Goal: Information Seeking & Learning: Check status

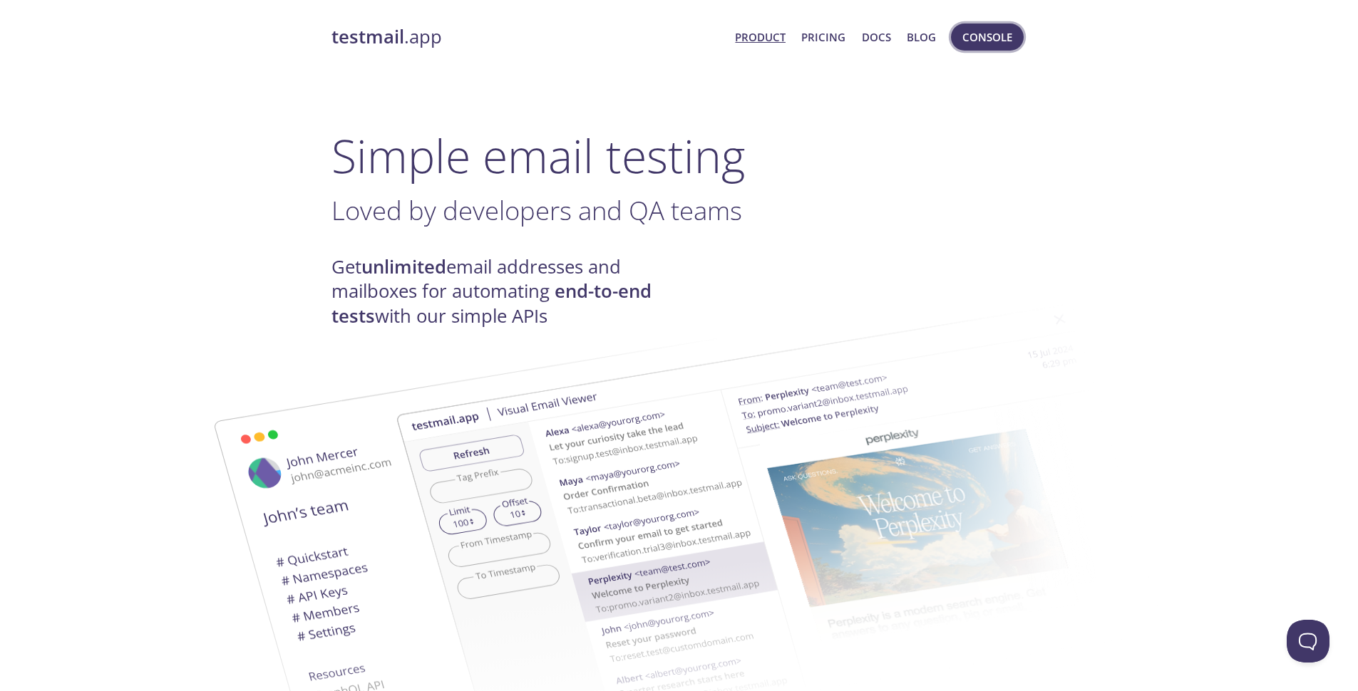
click at [976, 32] on span "Console" at bounding box center [987, 37] width 50 height 19
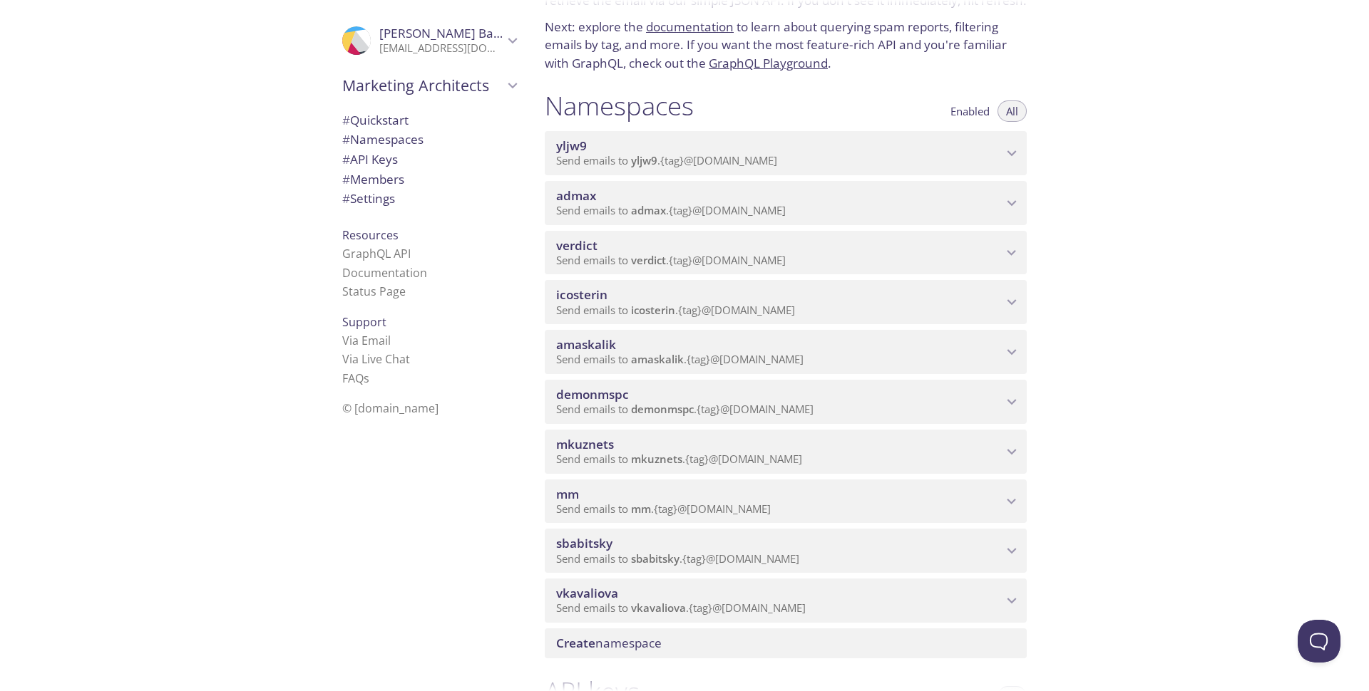
scroll to position [94, 0]
click at [618, 558] on span "Send emails to sbabitsky . {tag} @[DOMAIN_NAME]" at bounding box center [677, 555] width 243 height 14
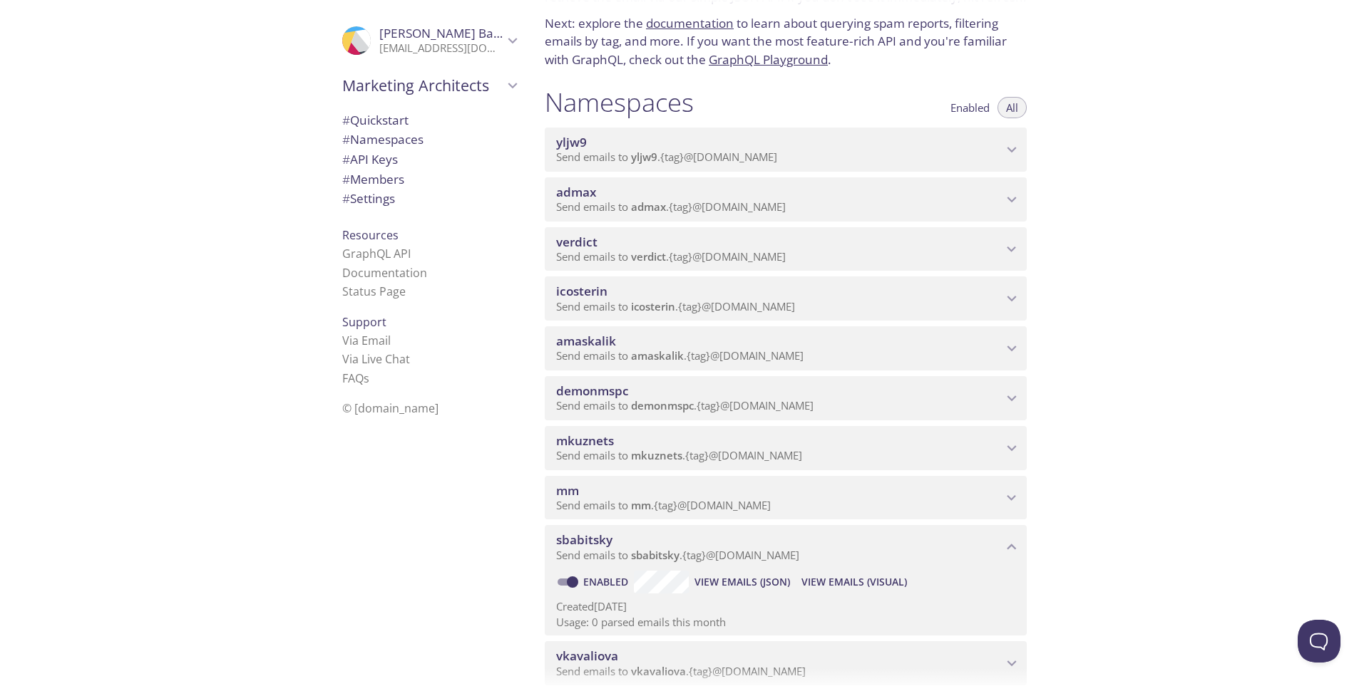
click at [781, 552] on span "Send emails to sbabitsky . {tag} @[DOMAIN_NAME]" at bounding box center [677, 555] width 243 height 14
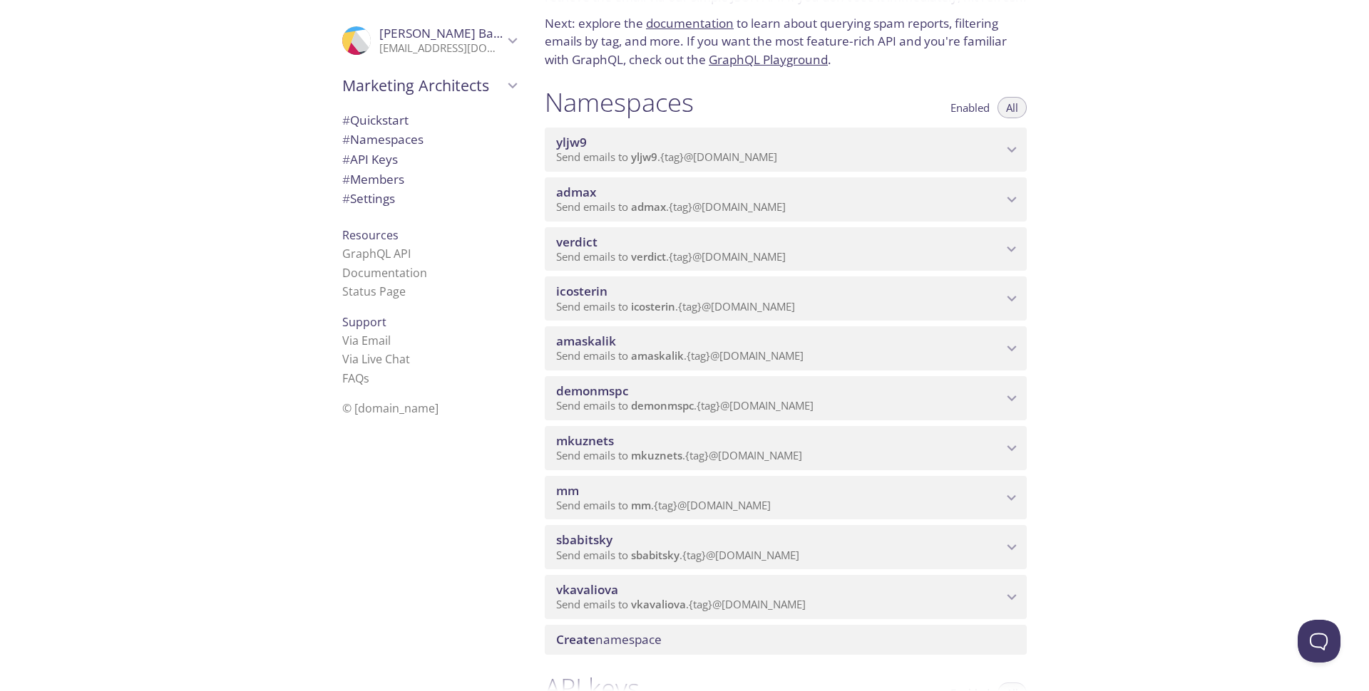
click at [781, 552] on span "Send emails to sbabitsky . {tag} @[DOMAIN_NAME]" at bounding box center [677, 555] width 243 height 14
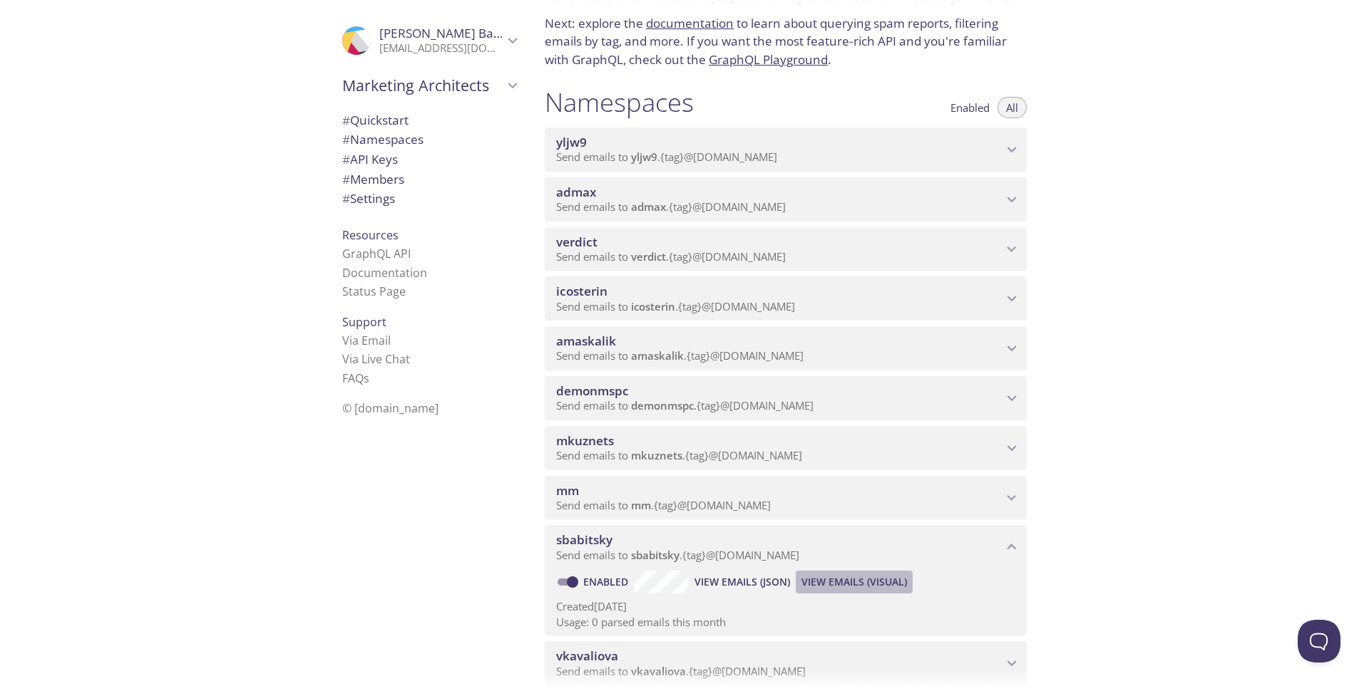
click at [841, 578] on span "View Emails (Visual)" at bounding box center [853, 582] width 105 height 17
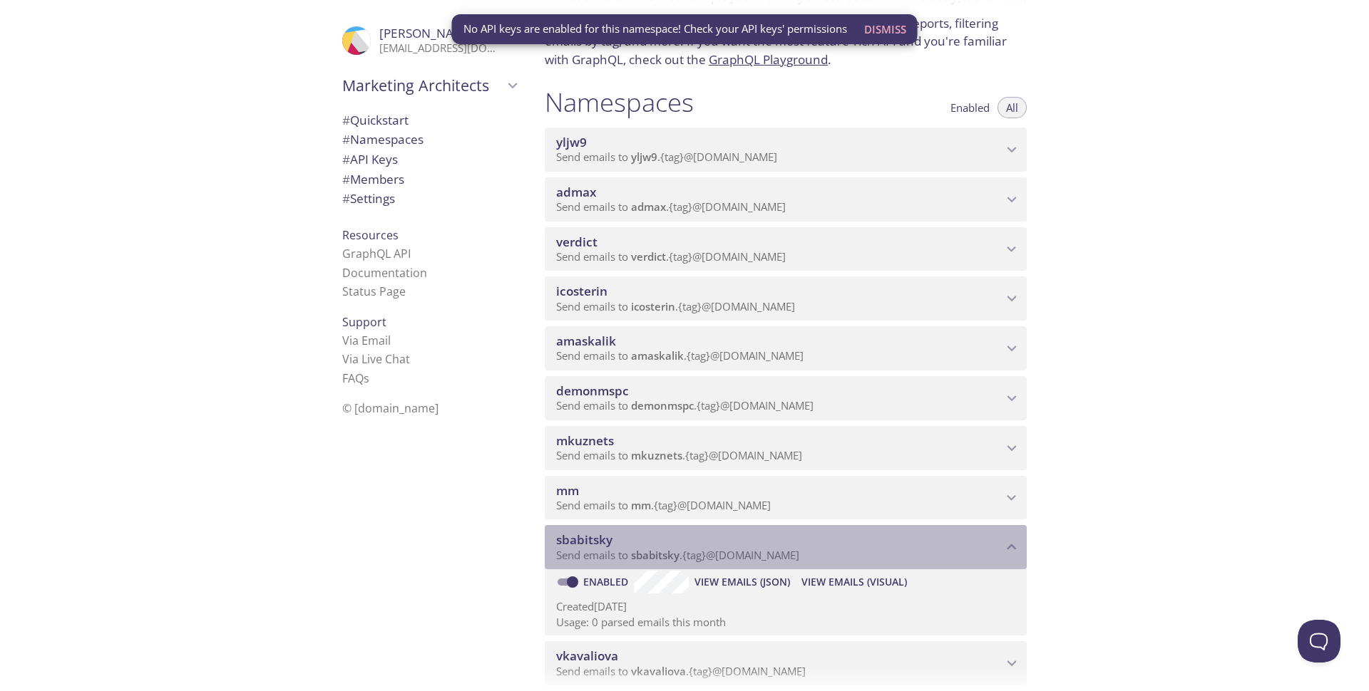
drag, startPoint x: 802, startPoint y: 558, endPoint x: 666, endPoint y: 552, distance: 135.6
click at [666, 552] on p "Send emails to sbabitsky . {tag} @[DOMAIN_NAME]" at bounding box center [779, 556] width 446 height 14
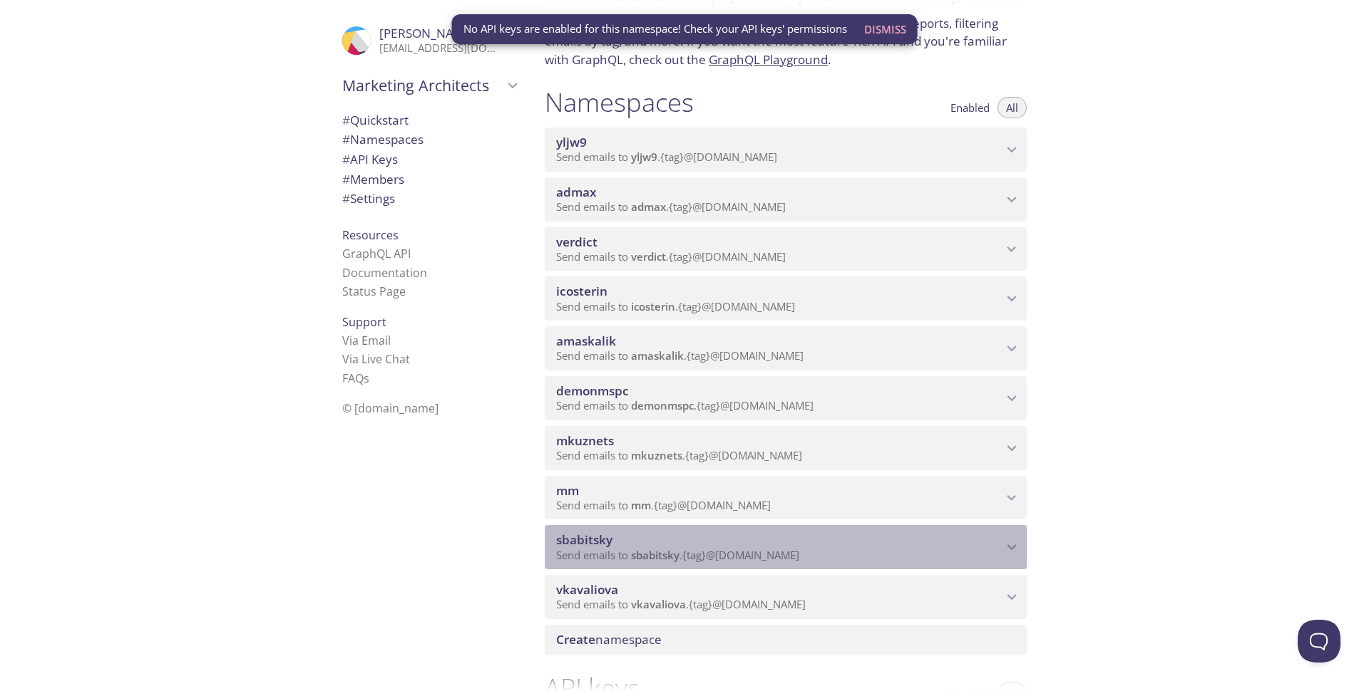
click at [666, 552] on span "sbabitsky" at bounding box center [655, 555] width 48 height 14
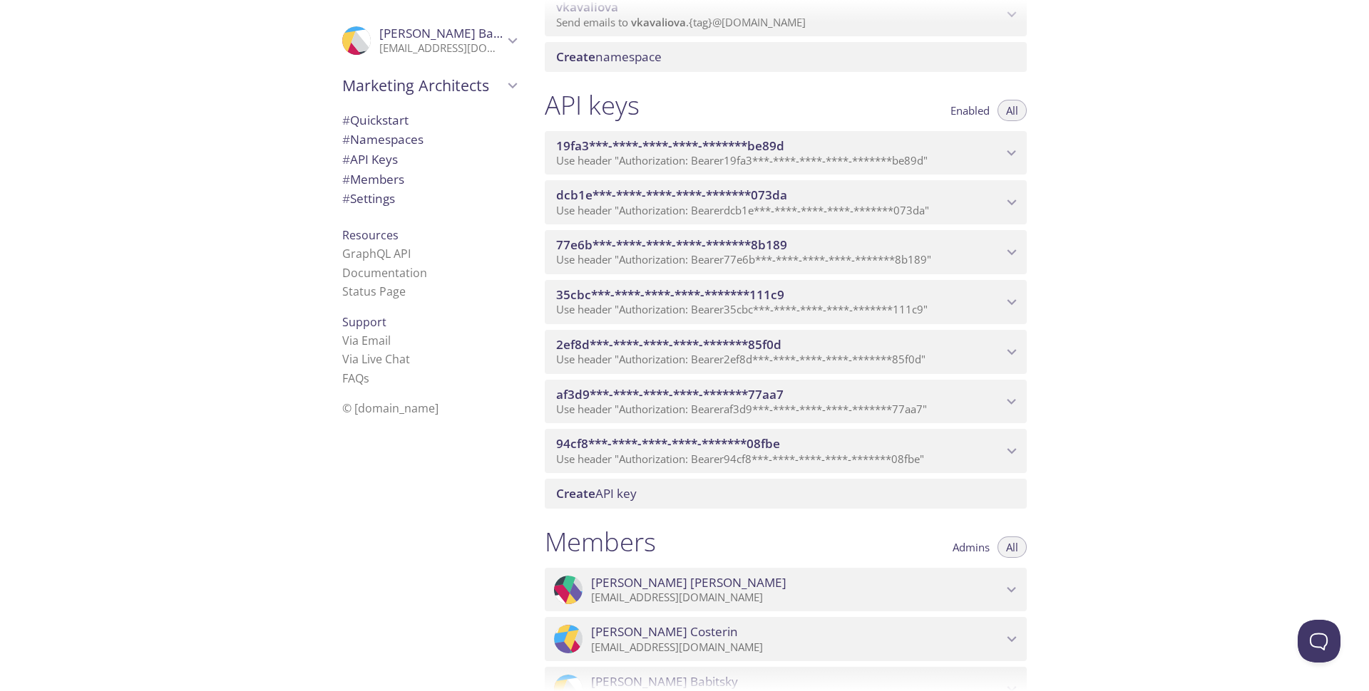
scroll to position [753, 0]
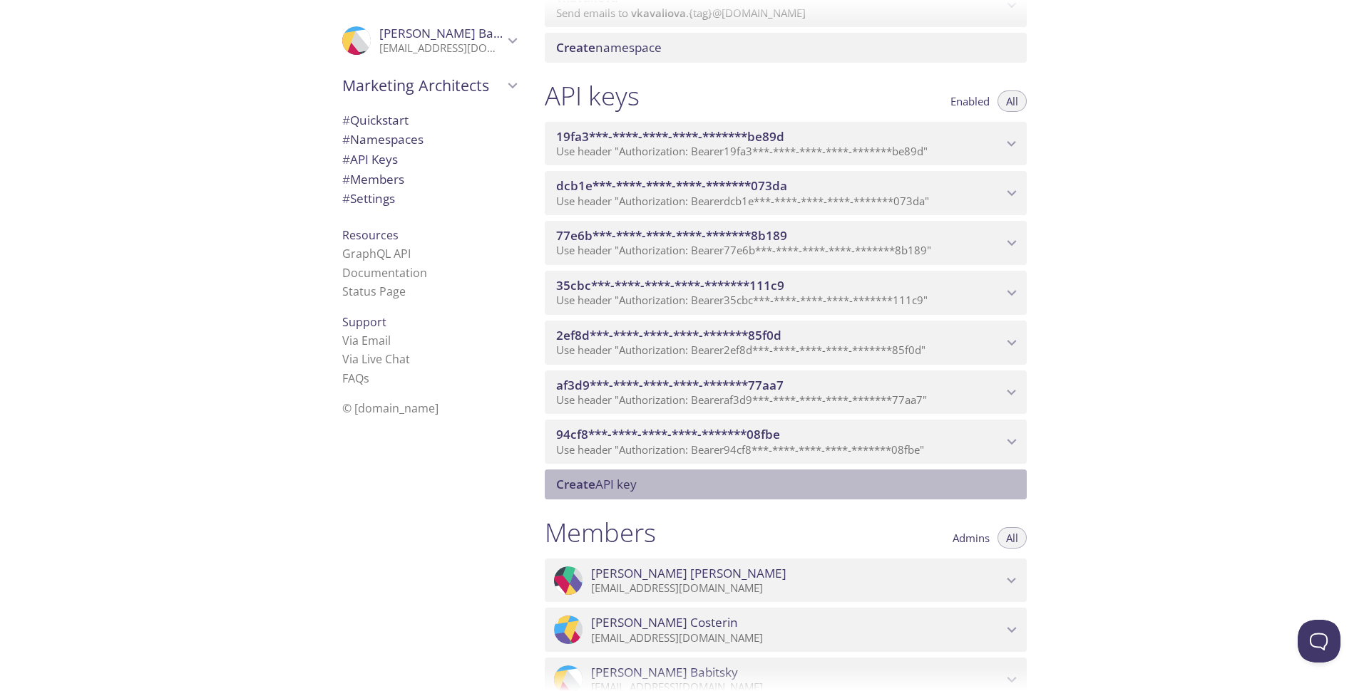
click at [748, 488] on span "Create API key" at bounding box center [788, 485] width 465 height 16
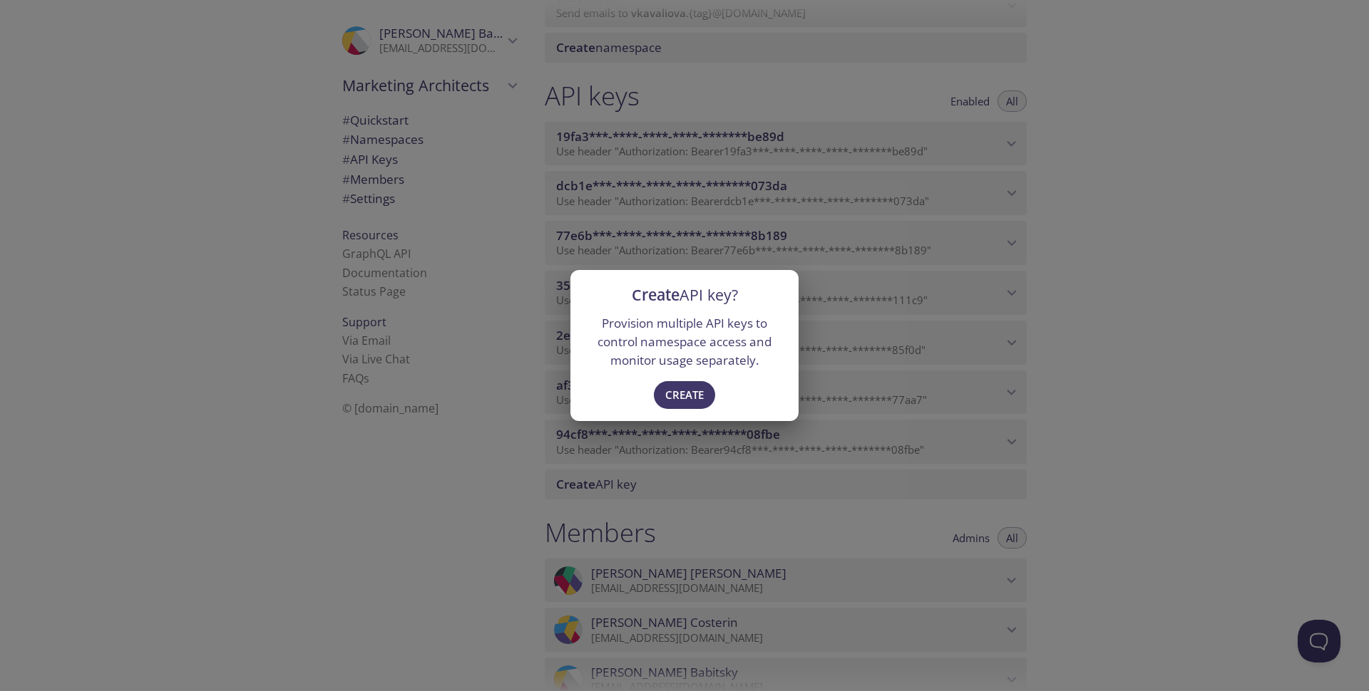
click at [842, 133] on div "Create API key? Provision multiple API keys to control namespace access and mon…" at bounding box center [684, 345] width 1369 height 691
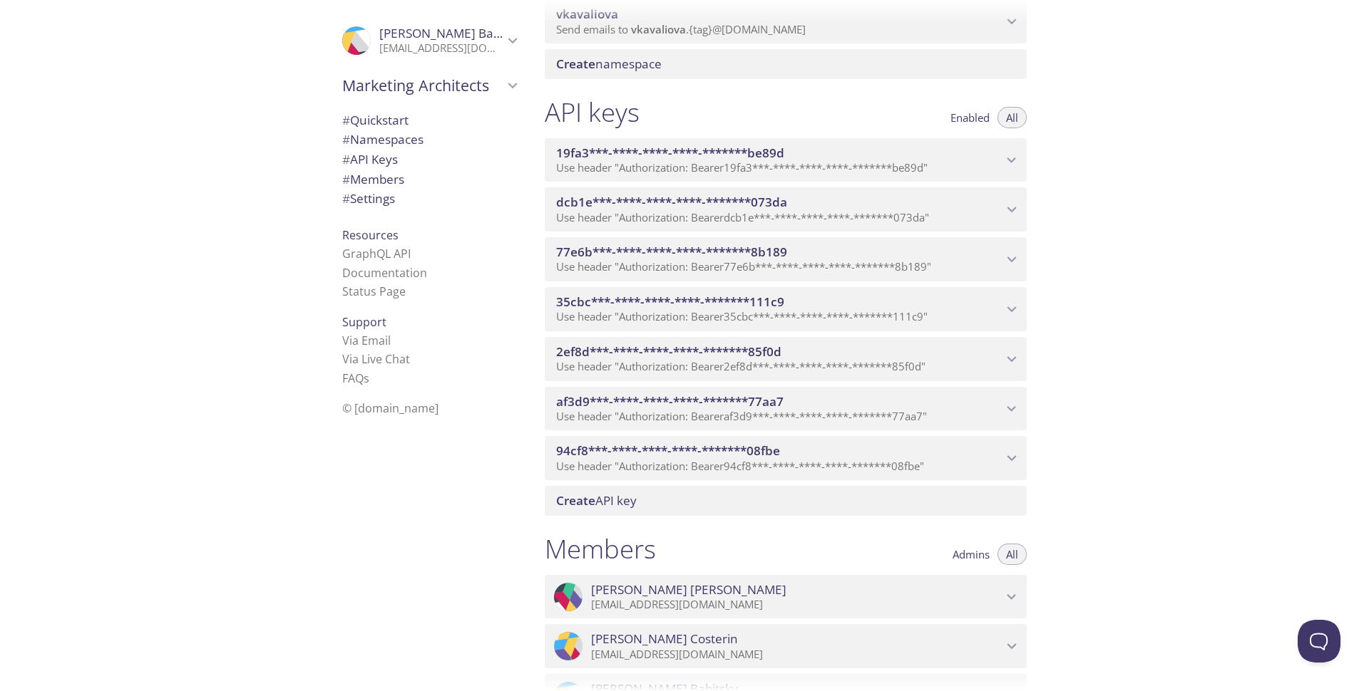
scroll to position [721, 0]
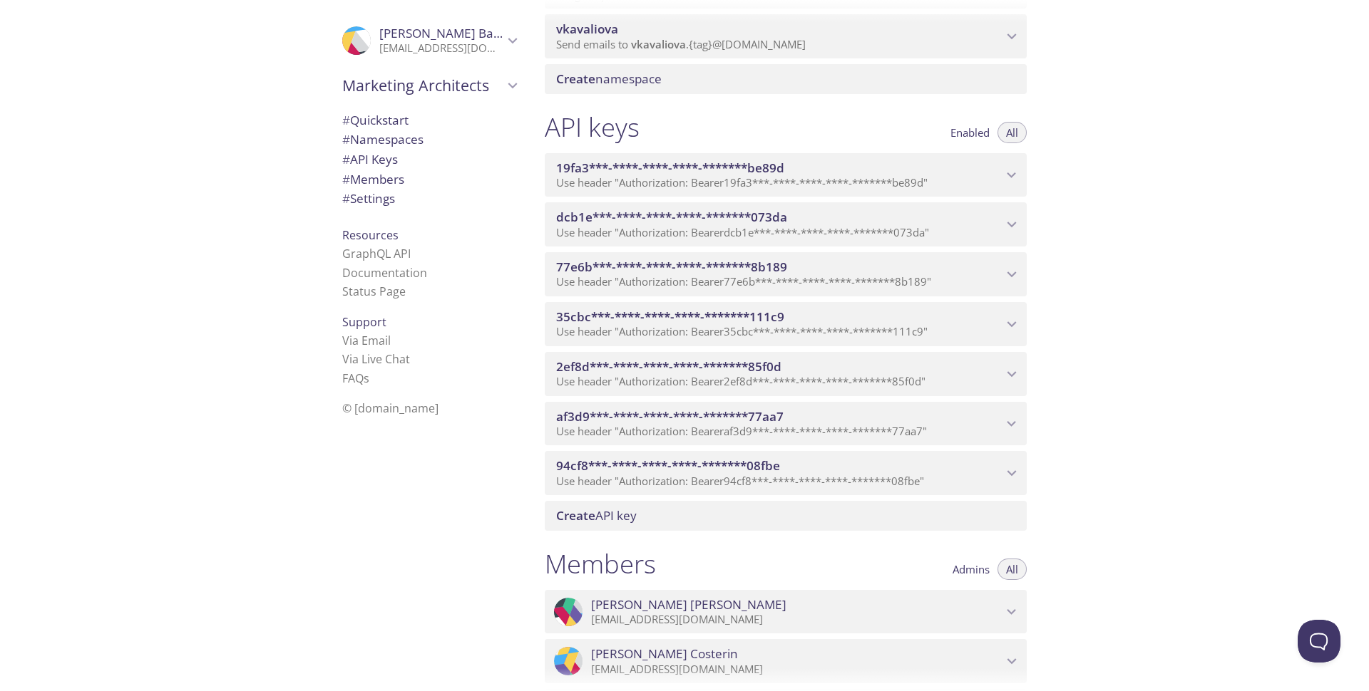
click at [926, 180] on span "Use header "Authorization: Bearer 19fa3***-****-****-****-*******be89d "" at bounding box center [741, 182] width 371 height 14
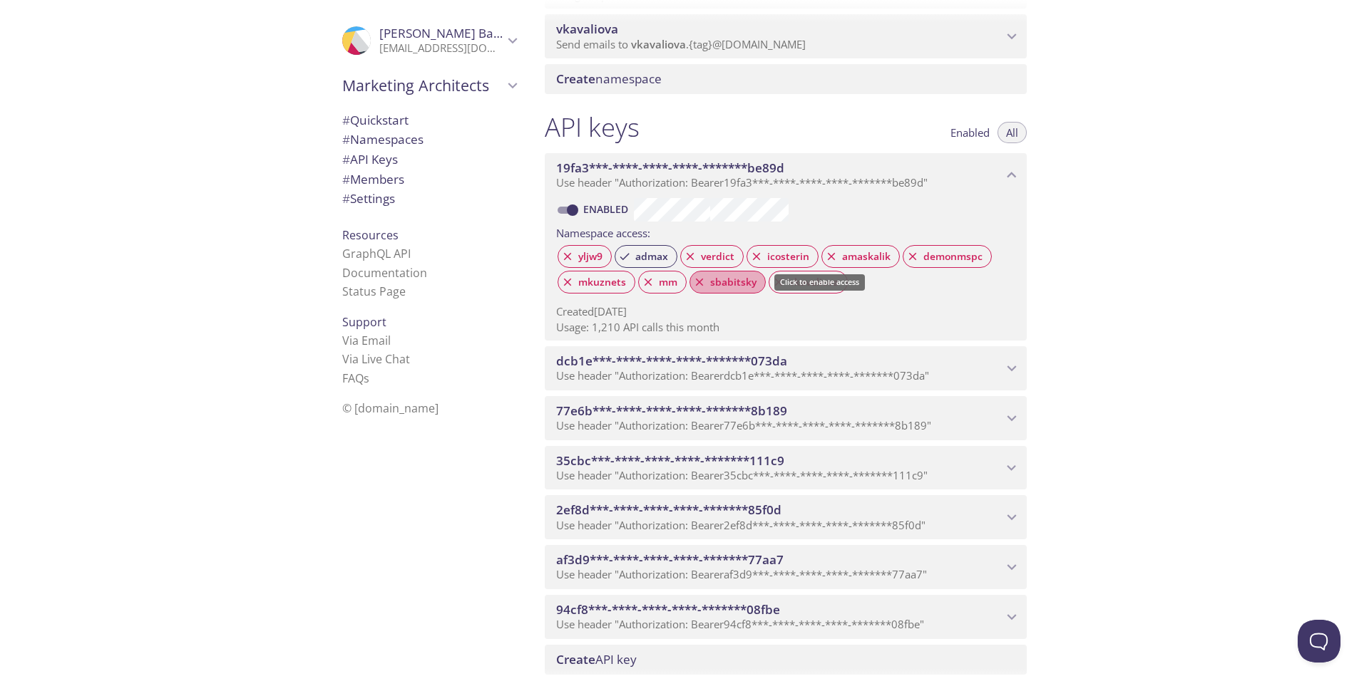
click at [722, 292] on div "sbabitsky" at bounding box center [727, 282] width 76 height 23
click at [1140, 215] on div "Quickstart Send a test email to [EMAIL_ADDRESS][DOMAIN_NAME] and then click her…" at bounding box center [950, 345] width 835 height 691
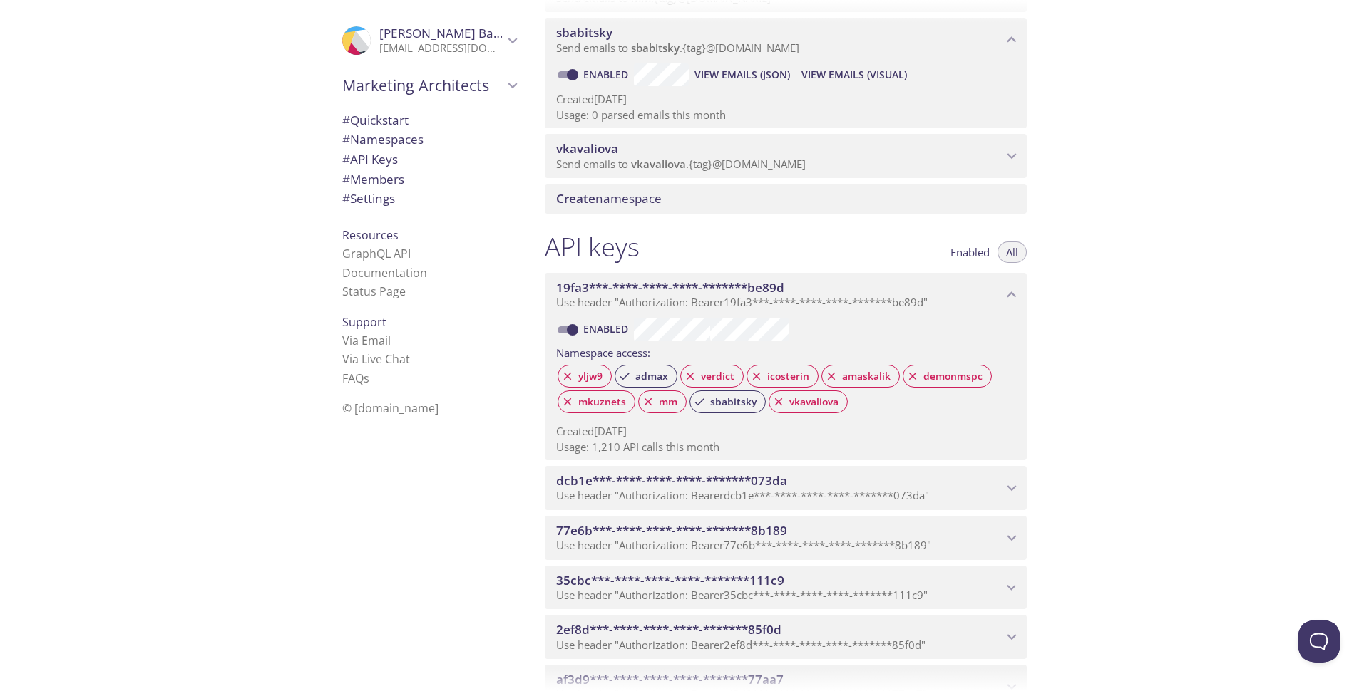
scroll to position [549, 0]
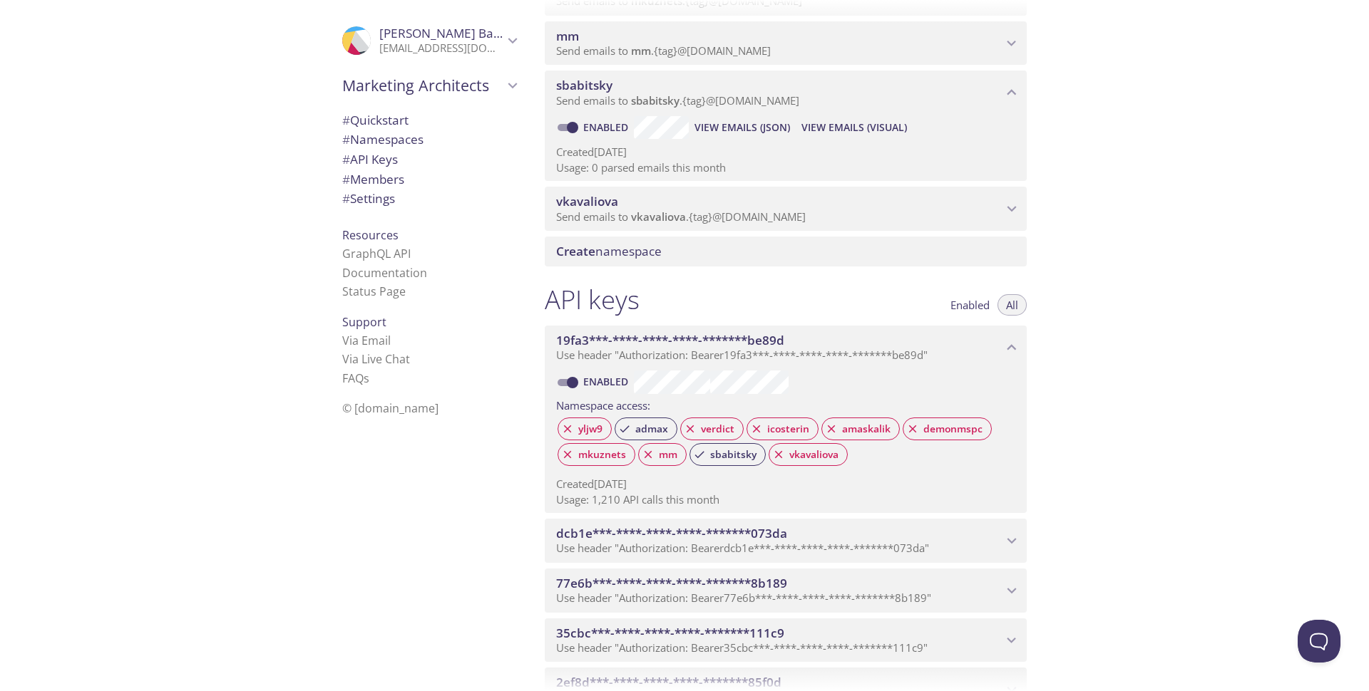
click at [853, 126] on span "View Emails (Visual)" at bounding box center [853, 127] width 105 height 17
click at [818, 225] on div "vkavaliova Send emails to vkavaliova . {tag} @[DOMAIN_NAME]" at bounding box center [786, 209] width 482 height 44
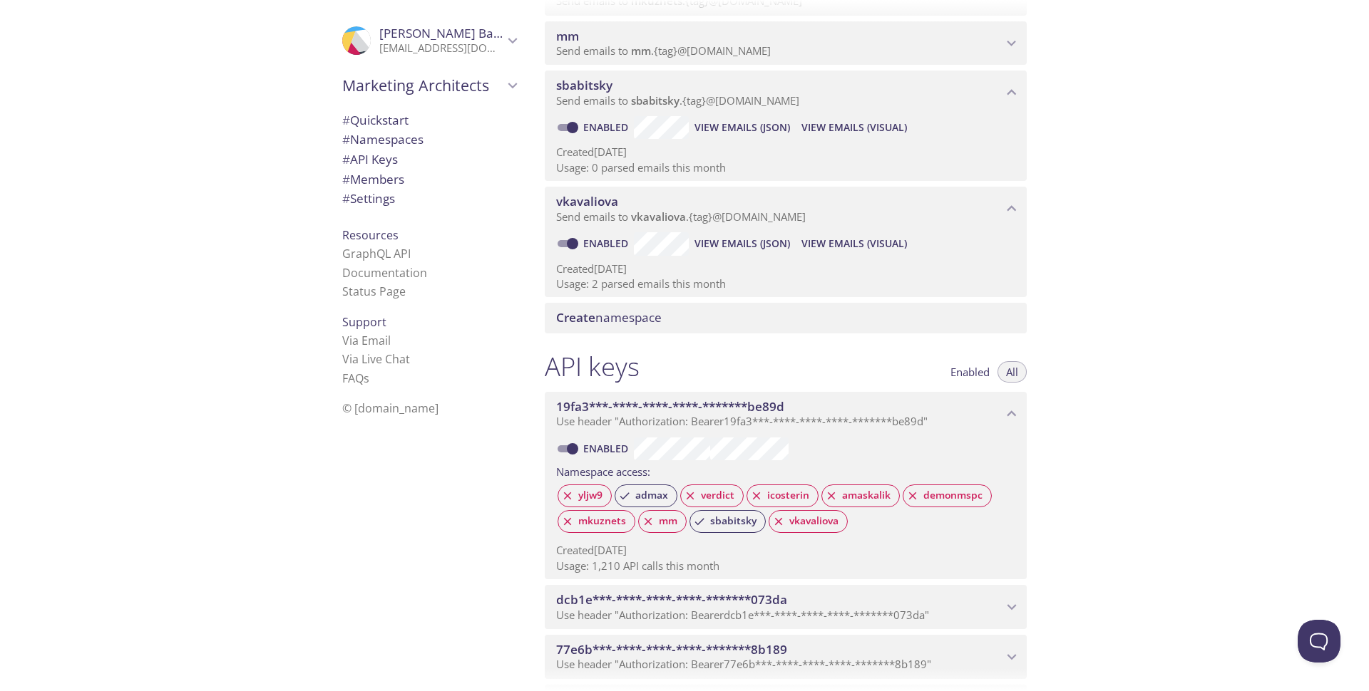
click at [868, 134] on span "View Emails (Visual)" at bounding box center [853, 127] width 105 height 17
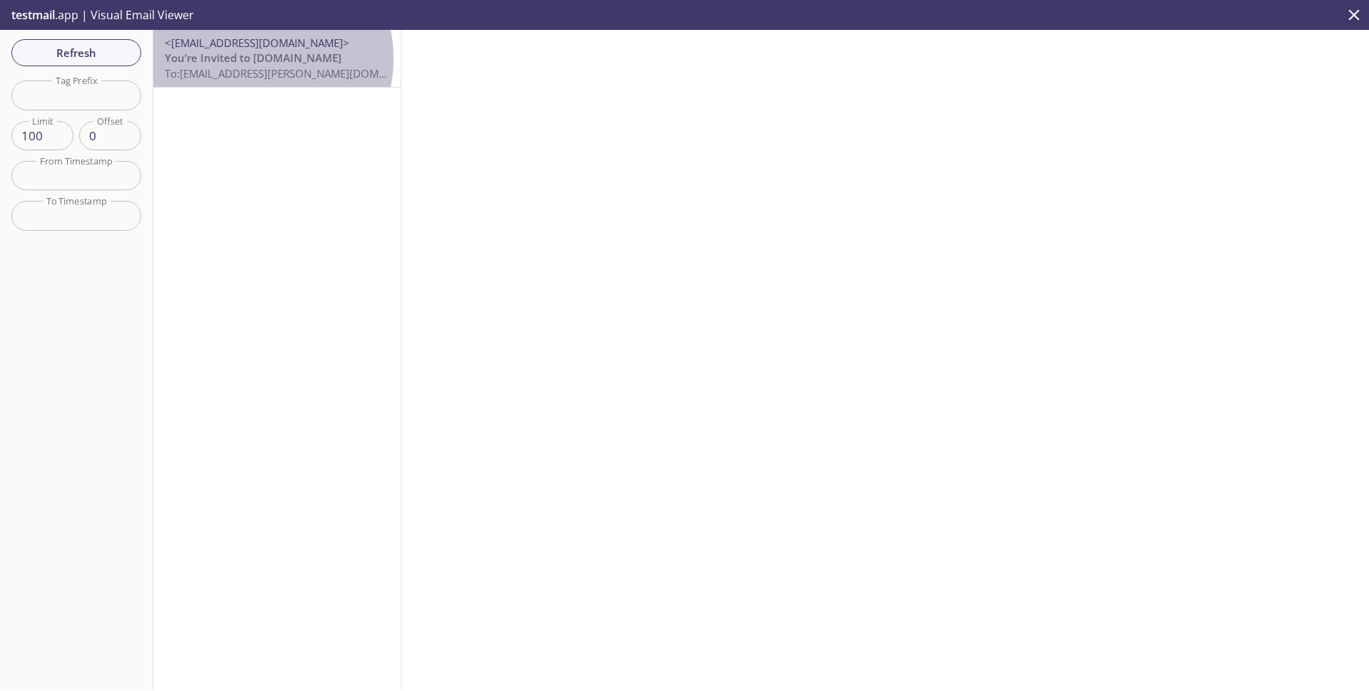
click at [252, 58] on span "You’re Invited to [DOMAIN_NAME]" at bounding box center [253, 58] width 177 height 14
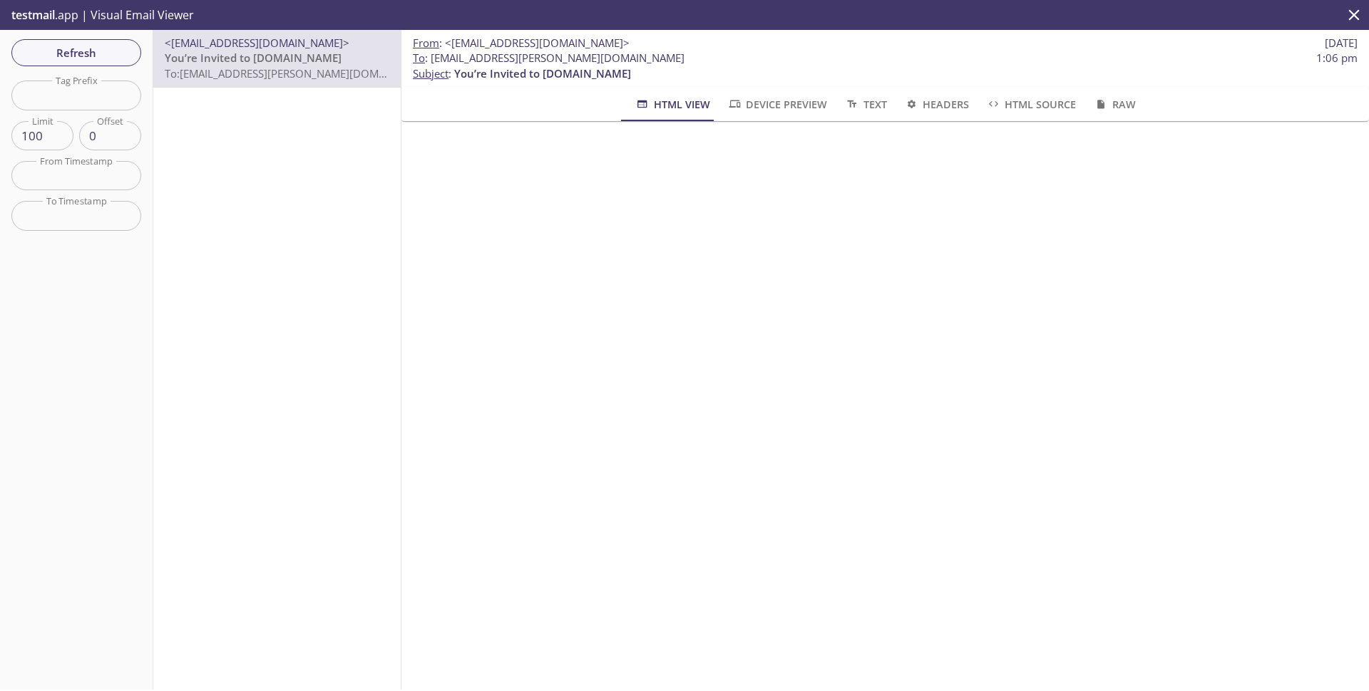
drag, startPoint x: 881, startPoint y: 108, endPoint x: 805, endPoint y: 105, distance: 76.3
click at [870, 110] on span "Text" at bounding box center [865, 105] width 42 height 18
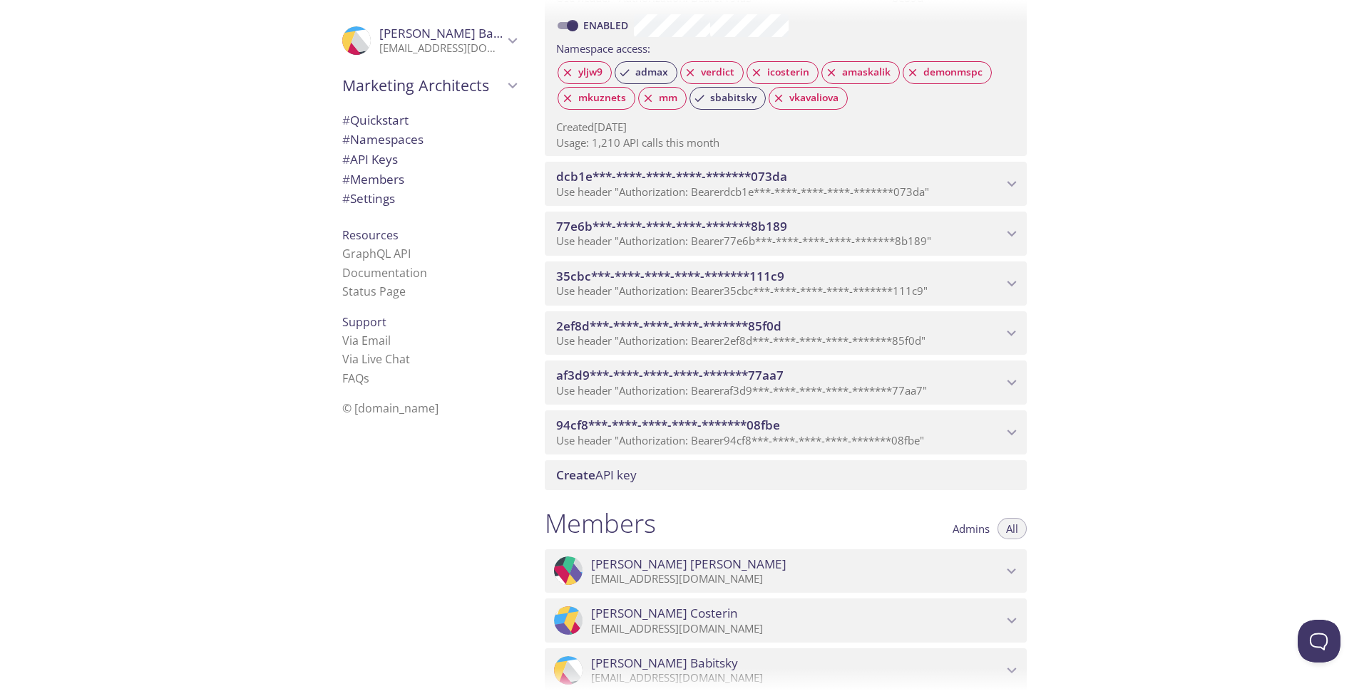
scroll to position [643, 0]
